Goal: Task Accomplishment & Management: Manage account settings

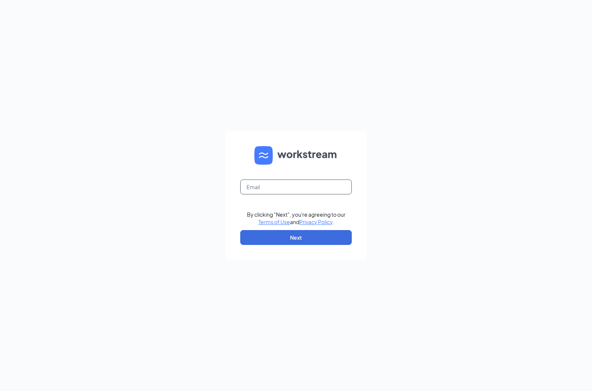
click at [281, 181] on input "text" at bounding box center [296, 187] width 112 height 15
type input "rs019292@tacobell.com"
click at [300, 242] on button "Next" at bounding box center [296, 237] width 112 height 15
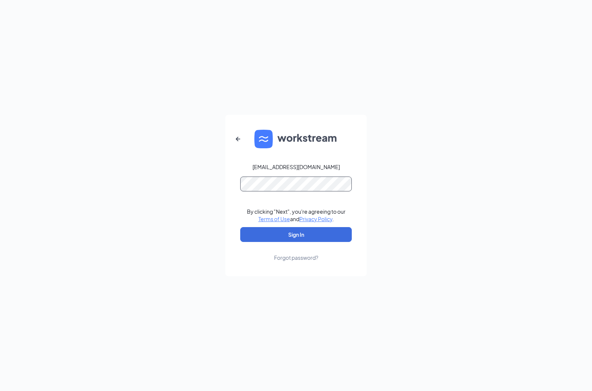
click at [240, 227] on button "Sign In" at bounding box center [296, 234] width 112 height 15
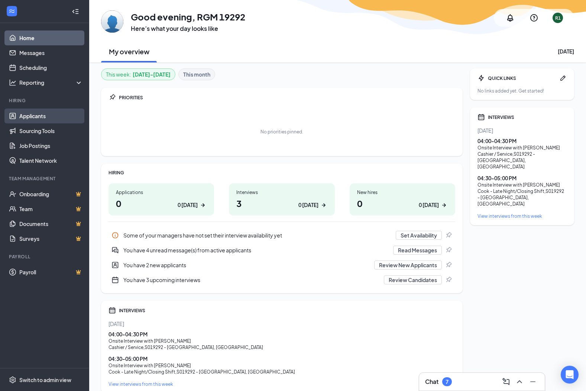
click at [38, 115] on link "Applicants" at bounding box center [51, 116] width 64 height 15
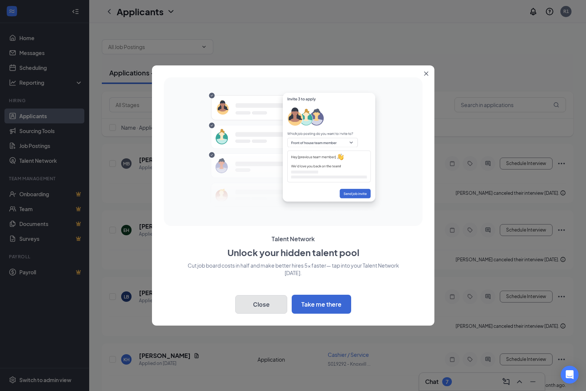
click at [260, 311] on button "Close" at bounding box center [261, 304] width 52 height 19
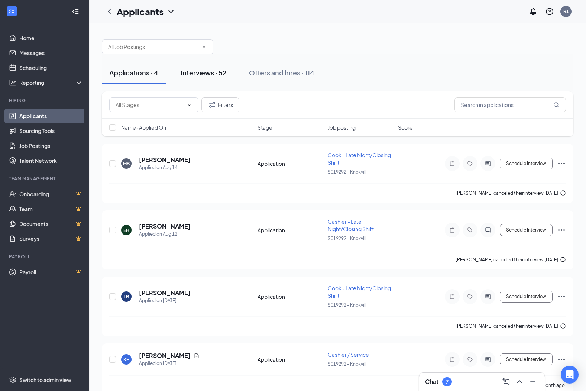
click at [218, 77] on button "Interviews · 52" at bounding box center [203, 73] width 61 height 22
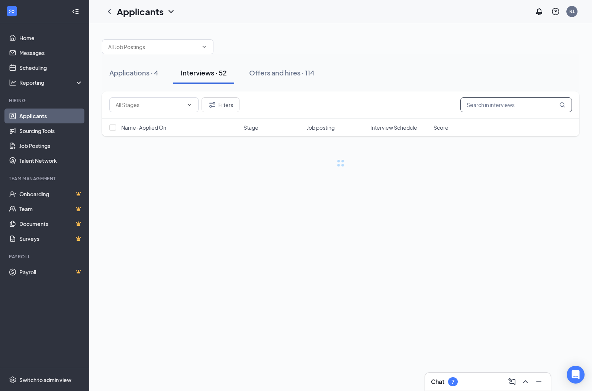
click at [484, 110] on input "text" at bounding box center [516, 104] width 112 height 15
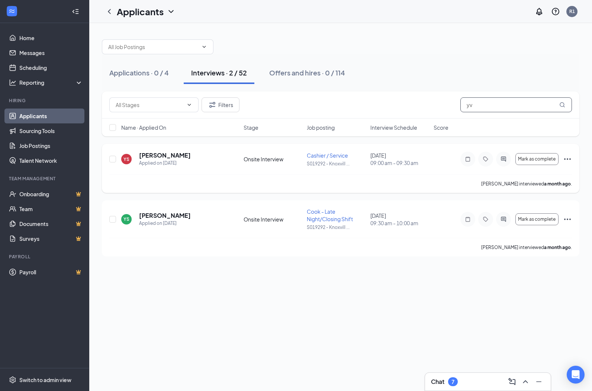
type input "yv"
click at [567, 160] on icon "Ellipses" at bounding box center [567, 158] width 7 height 1
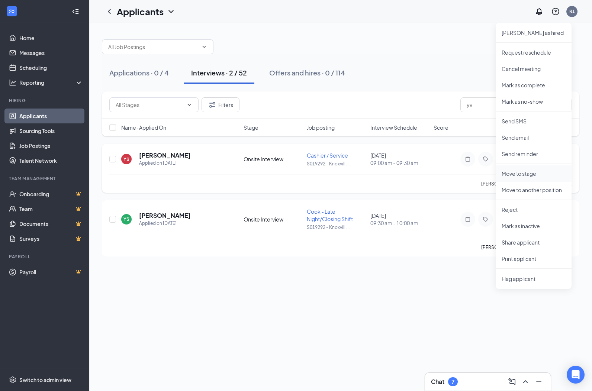
click at [522, 174] on p "Move to stage" at bounding box center [534, 173] width 64 height 7
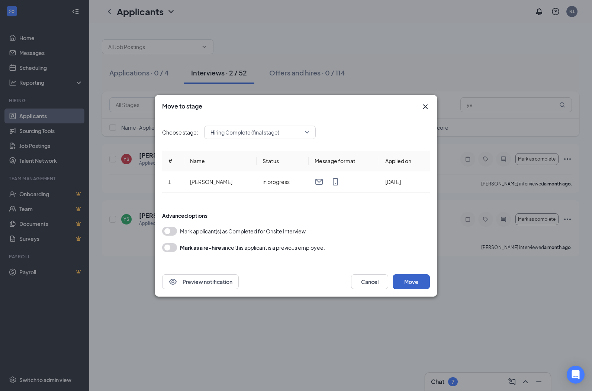
click at [402, 279] on button "Move" at bounding box center [411, 281] width 37 height 15
